Goal: Task Accomplishment & Management: Complete application form

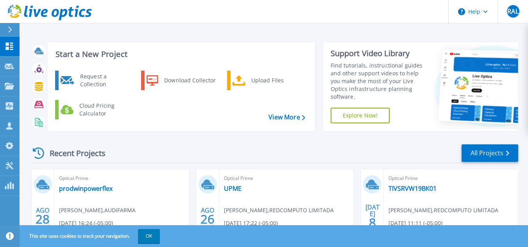
click at [8, 30] on icon at bounding box center [10, 30] width 4 height 6
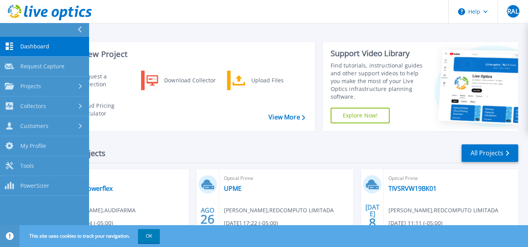
click at [37, 50] on link "Dashboard Dashboard" at bounding box center [44, 47] width 89 height 20
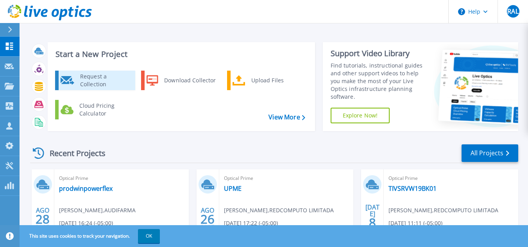
click at [97, 81] on div "Request a Collection" at bounding box center [104, 81] width 57 height 16
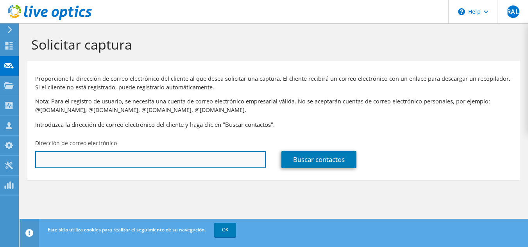
click at [159, 156] on input "text" at bounding box center [150, 159] width 231 height 17
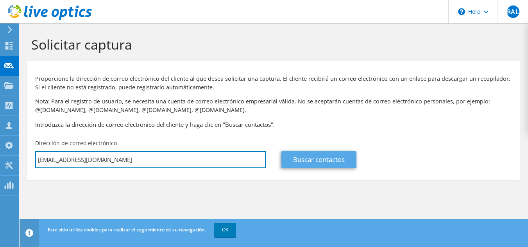
type input "[EMAIL_ADDRESS][DOMAIN_NAME]"
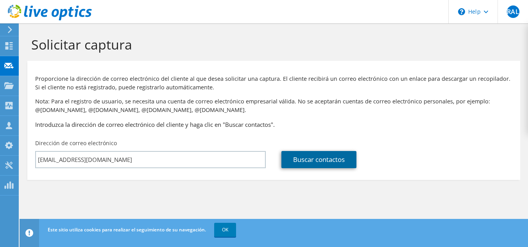
click at [333, 161] on link "Buscar contactos" at bounding box center [318, 159] width 75 height 17
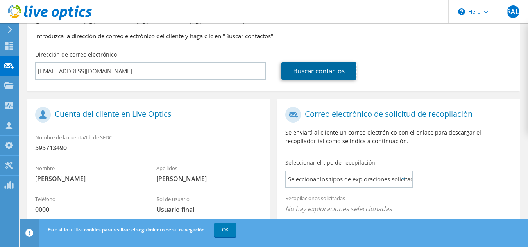
scroll to position [128, 0]
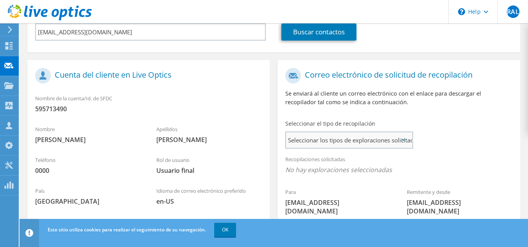
click at [393, 141] on span "Seleccionar los tipos de exploraciones solicitados" at bounding box center [349, 140] width 126 height 16
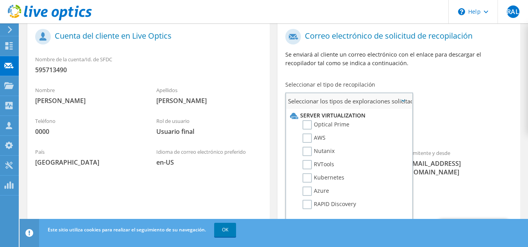
scroll to position [206, 0]
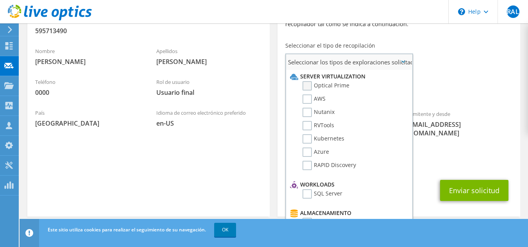
click at [306, 86] on label "Optical Prime" at bounding box center [326, 85] width 47 height 9
click at [0, 0] on input "Optical Prime" at bounding box center [0, 0] width 0 height 0
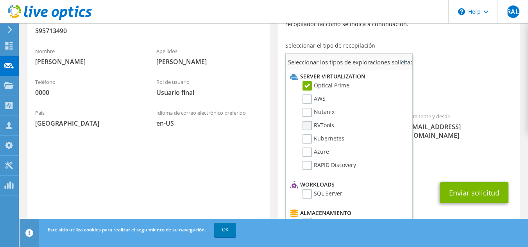
click at [309, 125] on label "RVTools" at bounding box center [319, 125] width 32 height 9
click at [0, 0] on input "RVTools" at bounding box center [0, 0] width 0 height 0
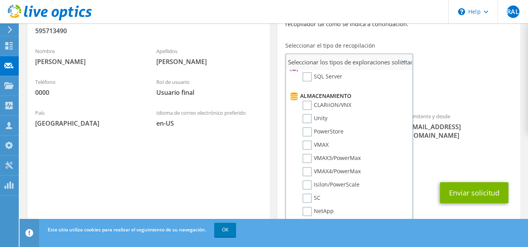
scroll to position [156, 0]
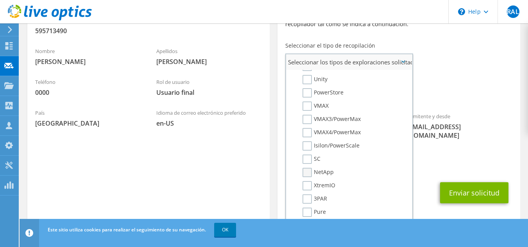
click at [309, 172] on label "NetApp" at bounding box center [318, 172] width 31 height 9
click at [0, 0] on input "NetApp" at bounding box center [0, 0] width 0 height 0
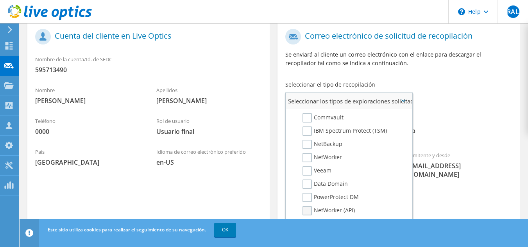
scroll to position [208, 0]
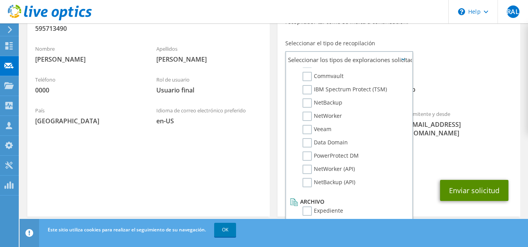
click at [467, 183] on button "Enviar solicitud" at bounding box center [474, 190] width 68 height 21
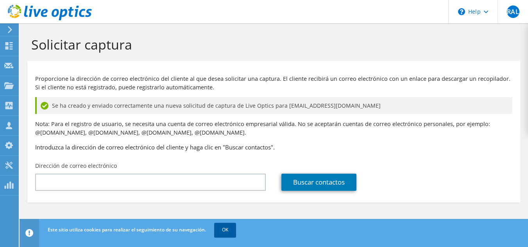
click at [226, 232] on link "OK" at bounding box center [225, 230] width 22 height 14
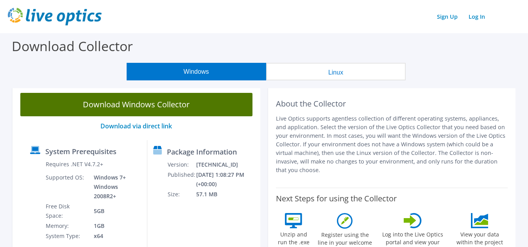
click at [113, 104] on link "Download Windows Collector" at bounding box center [136, 104] width 232 height 23
